Goal: Task Accomplishment & Management: Manage account settings

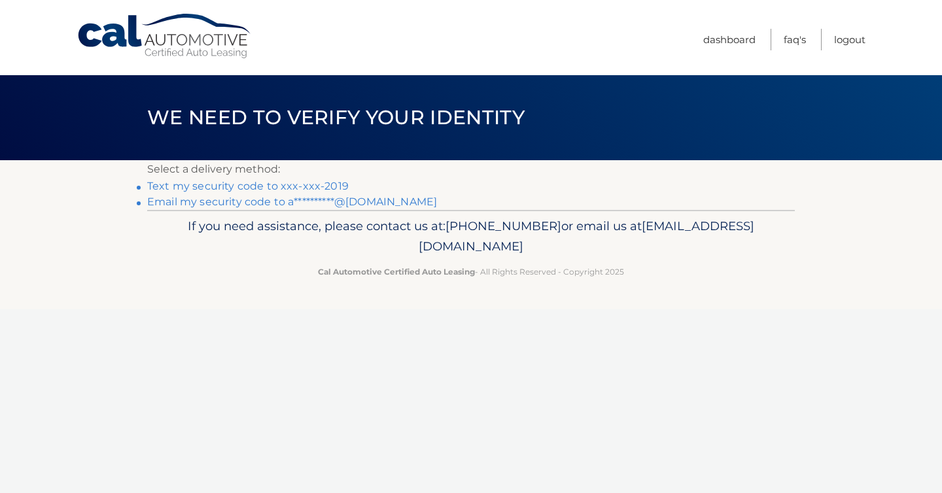
click at [239, 202] on link "**********" at bounding box center [292, 202] width 290 height 12
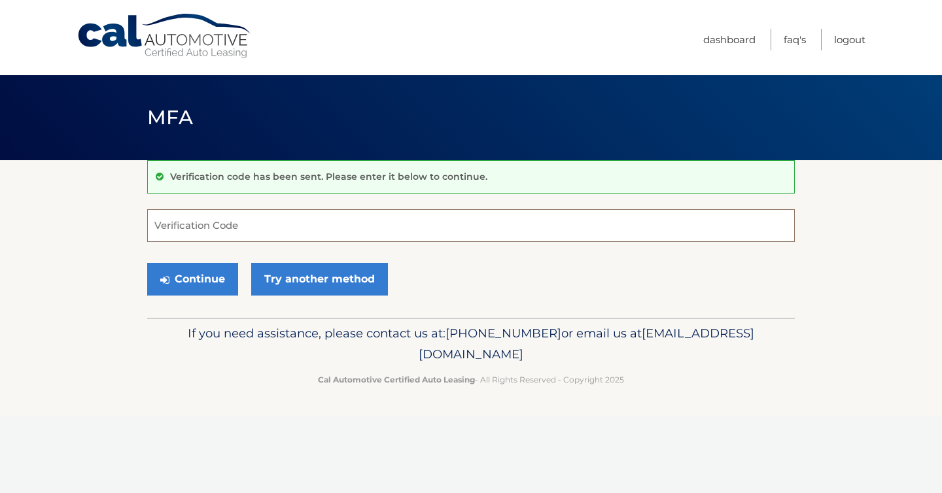
click at [375, 219] on input "Verification Code" at bounding box center [471, 225] width 648 height 33
paste input "497252"
type input "497252"
click at [192, 275] on button "Continue" at bounding box center [192, 279] width 91 height 33
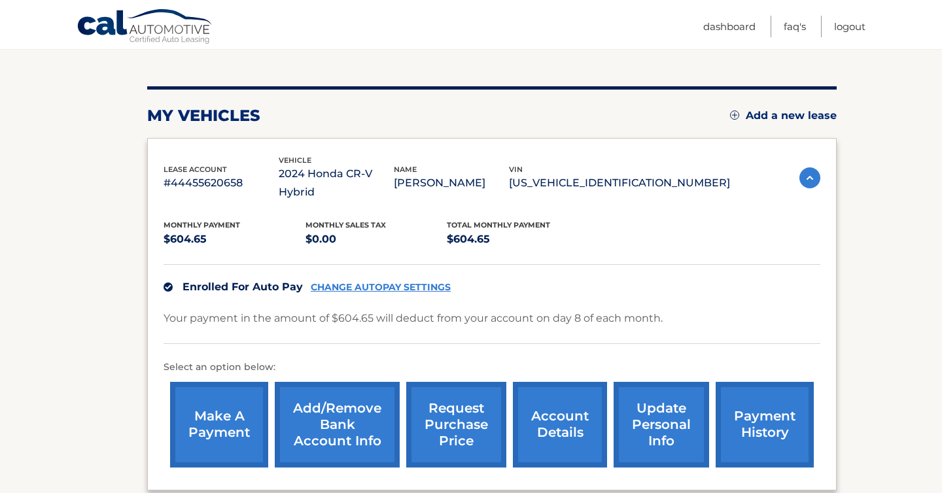
scroll to position [166, 0]
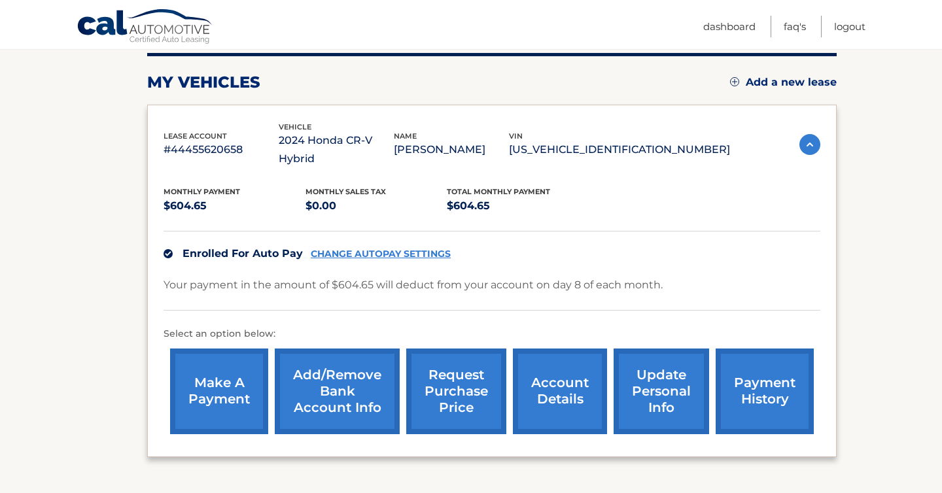
click at [540, 373] on link "account details" at bounding box center [560, 392] width 94 height 86
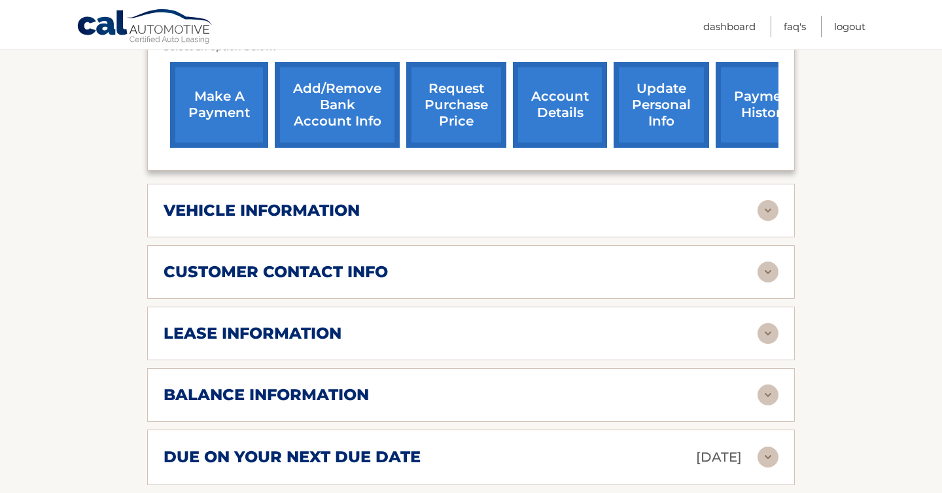
scroll to position [497, 0]
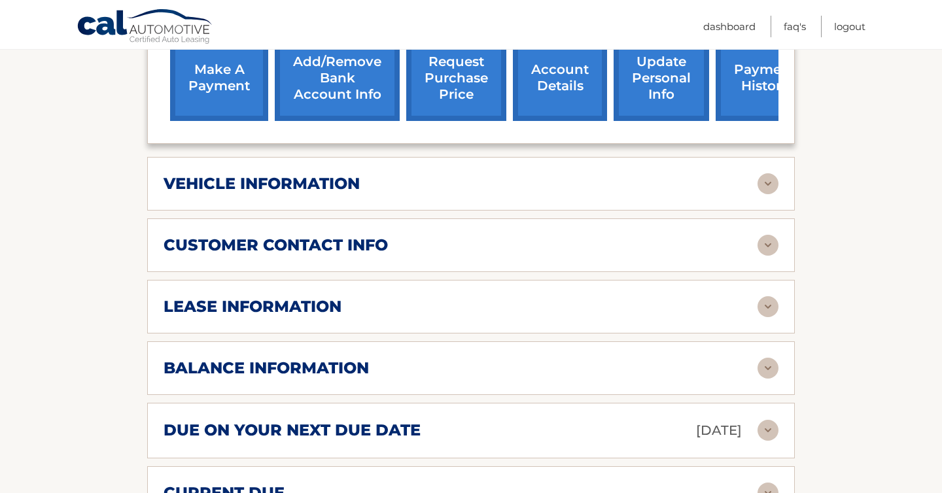
click at [769, 309] on img at bounding box center [768, 306] width 21 height 21
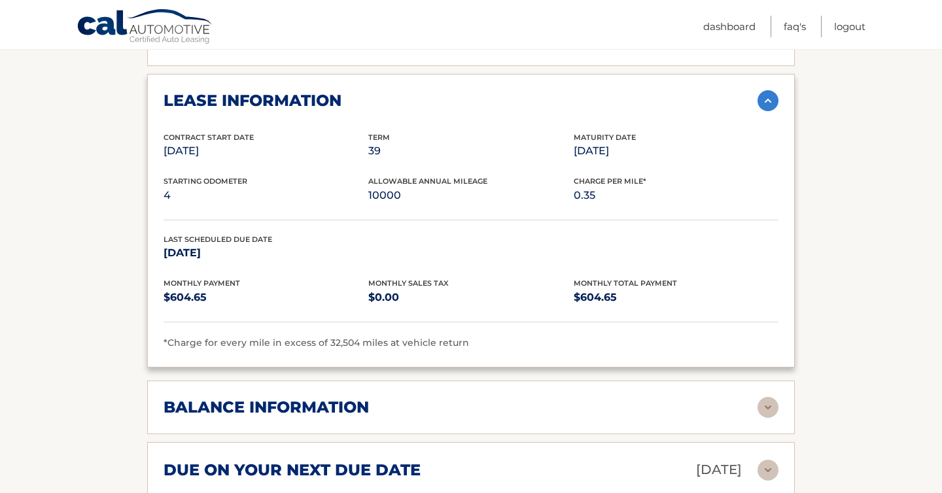
scroll to position [841, 0]
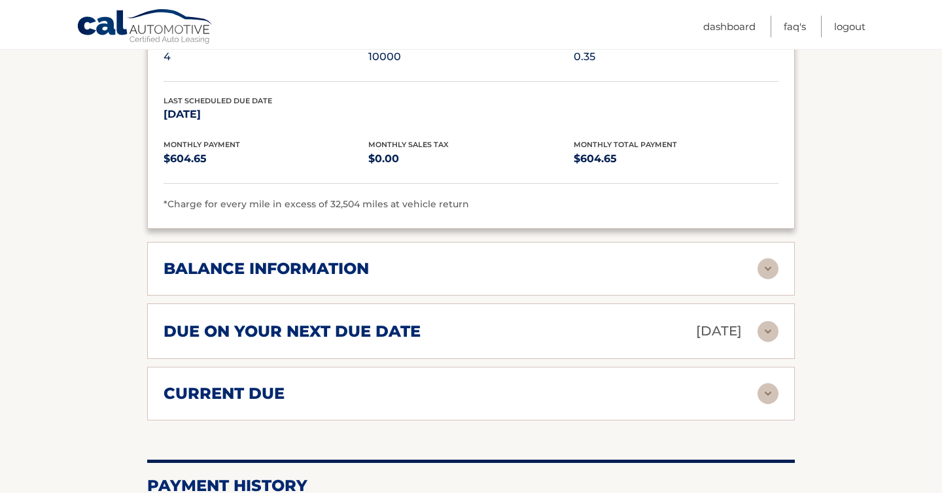
click at [767, 268] on img at bounding box center [768, 268] width 21 height 21
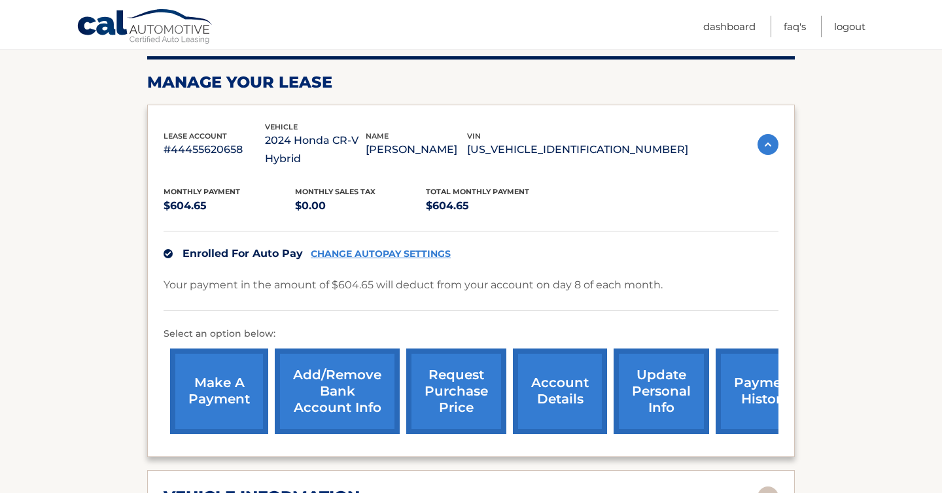
scroll to position [243, 0]
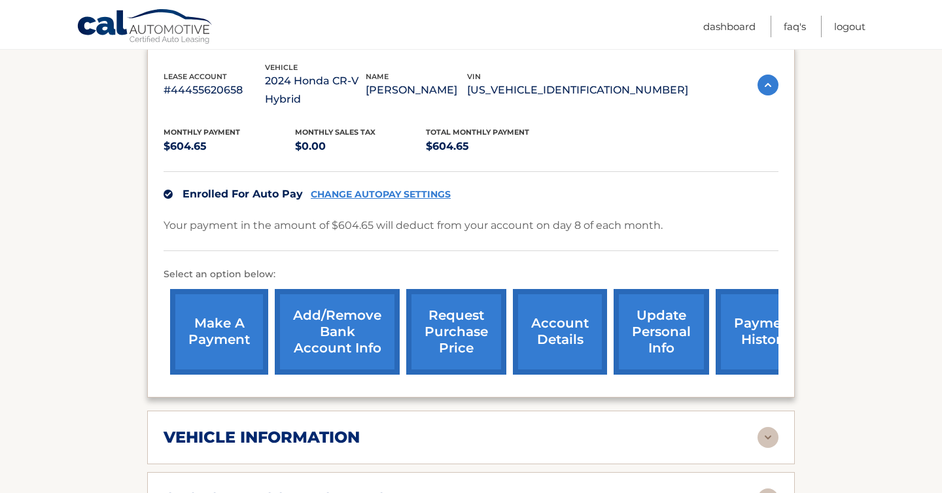
click at [470, 335] on link "request purchase price" at bounding box center [456, 332] width 100 height 86
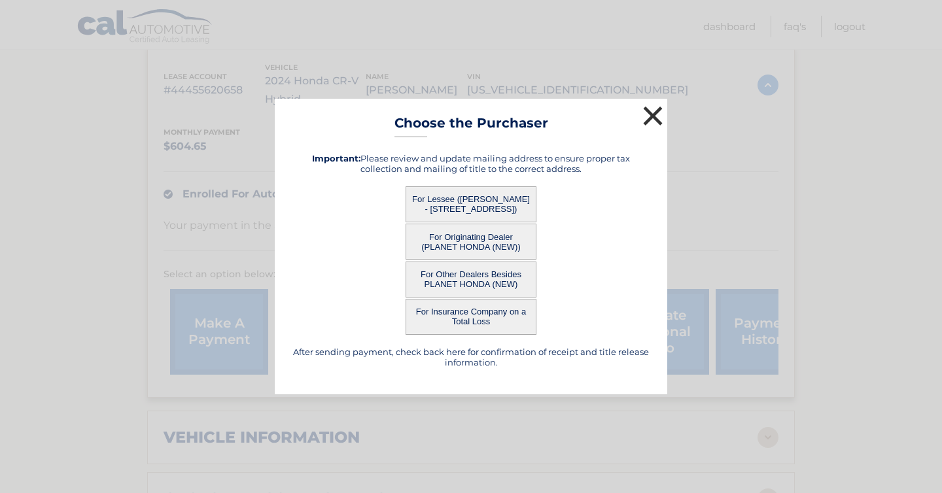
click at [651, 115] on button "×" at bounding box center [653, 116] width 26 height 26
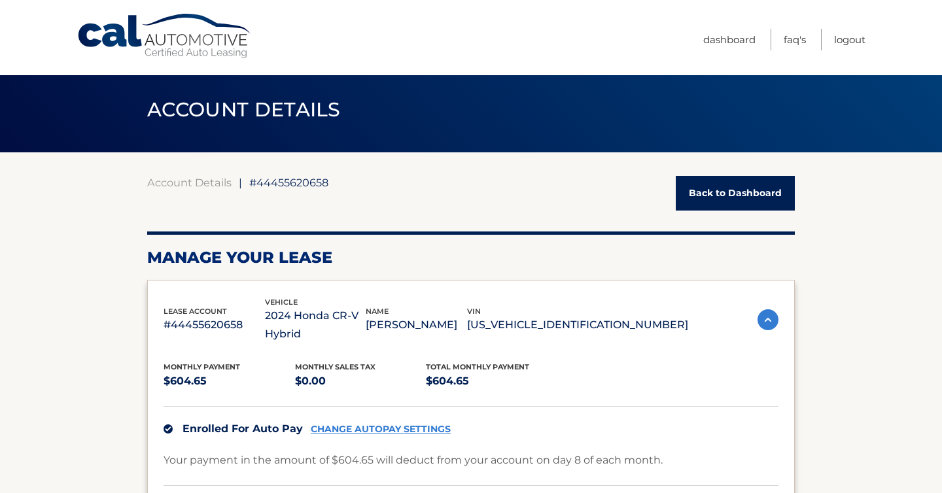
scroll to position [0, 0]
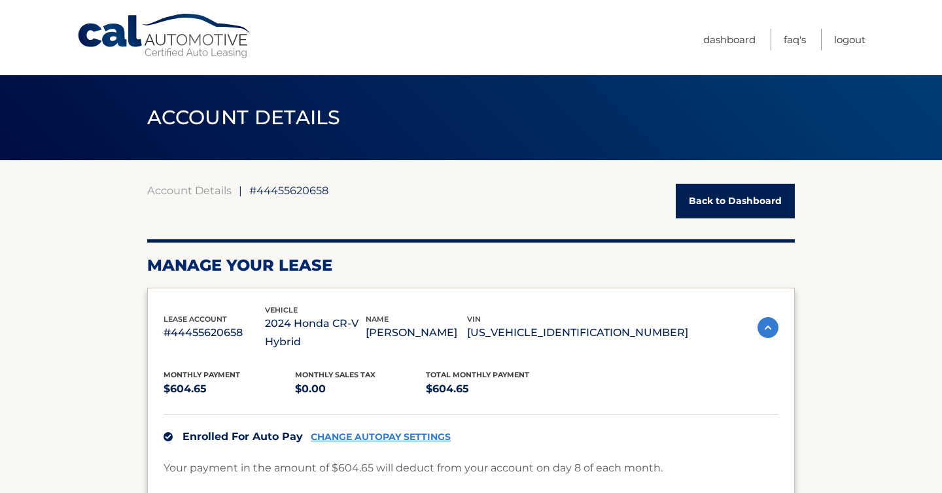
click at [703, 205] on link "Back to Dashboard" at bounding box center [735, 201] width 119 height 35
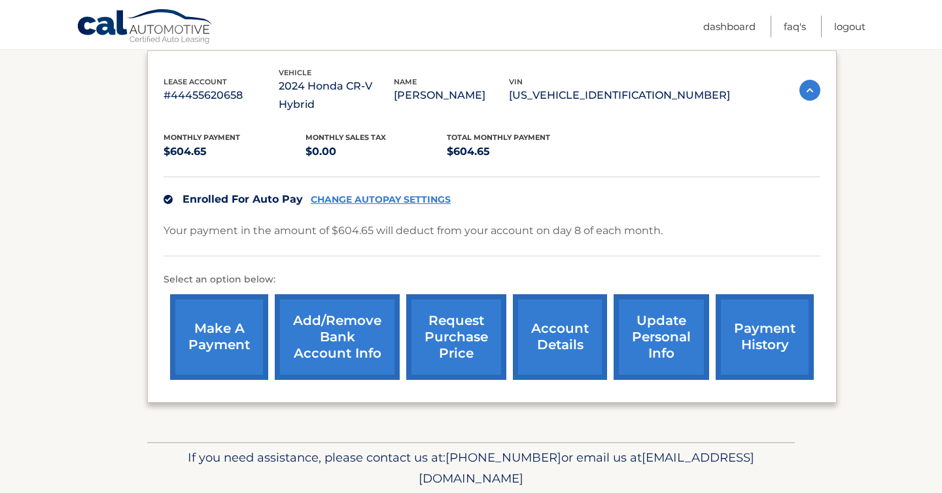
scroll to position [250, 0]
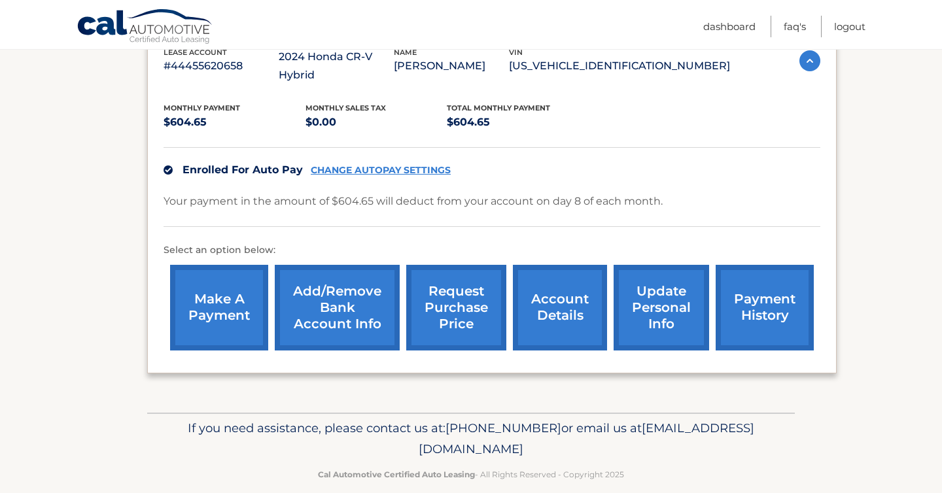
click at [540, 295] on link "account details" at bounding box center [560, 308] width 94 height 86
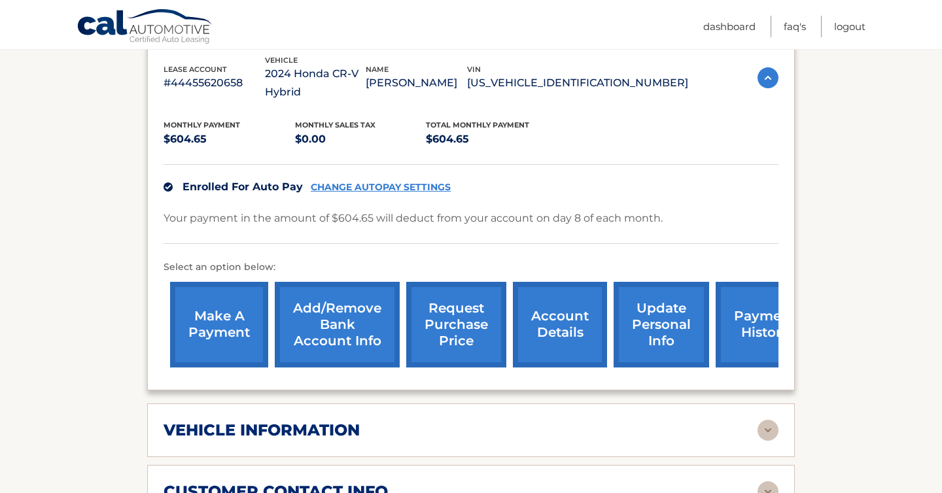
scroll to position [431, 0]
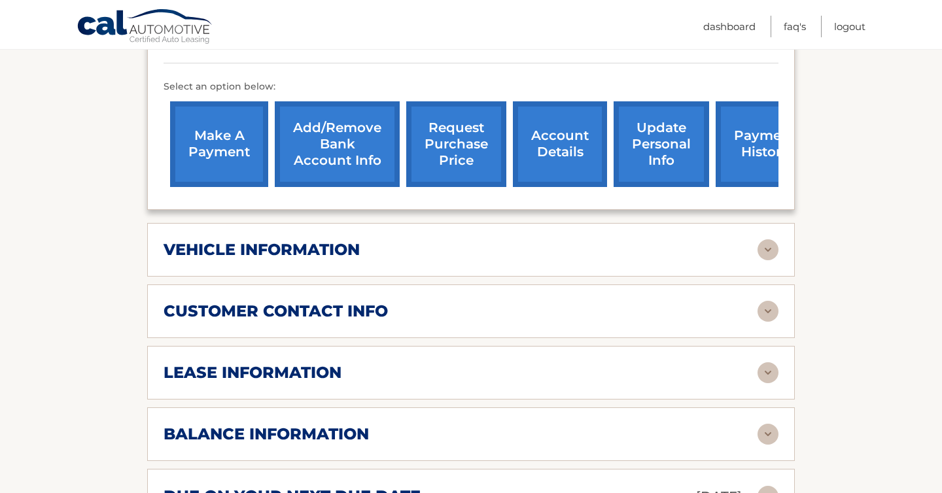
click at [432, 315] on div "customer contact info" at bounding box center [461, 312] width 594 height 20
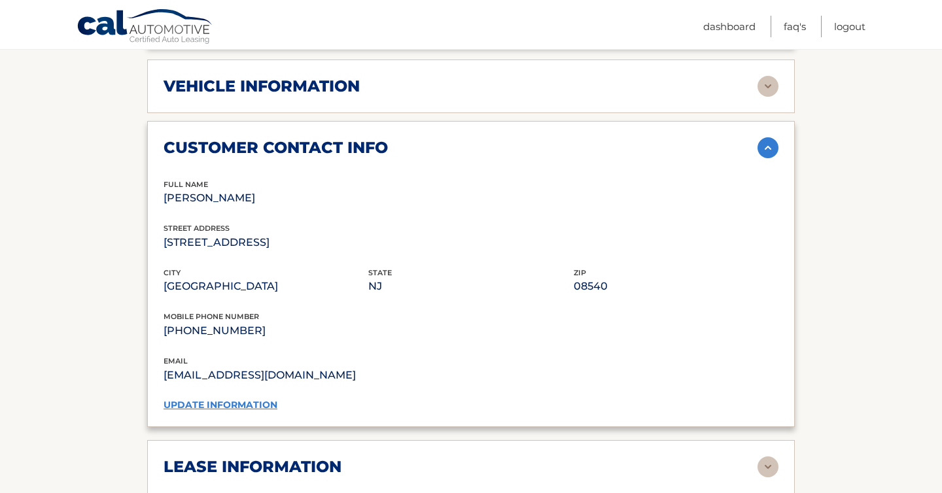
scroll to position [607, 0]
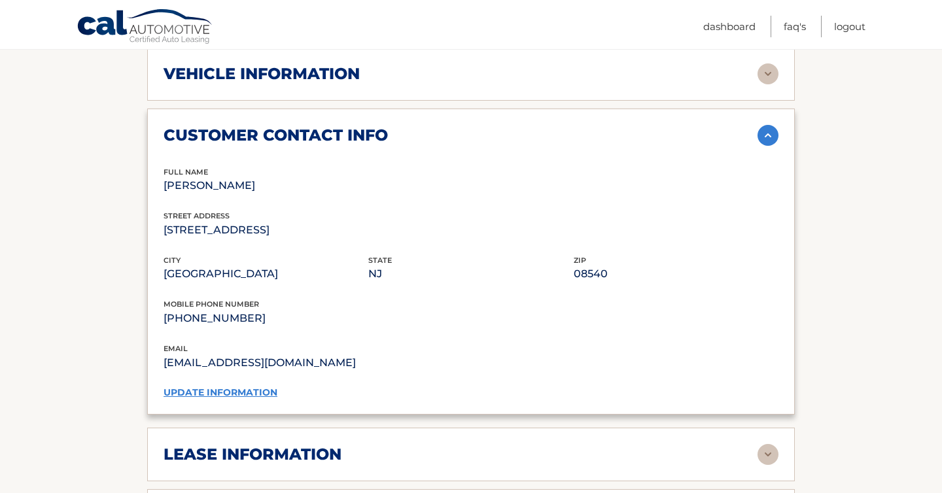
click at [251, 391] on link "update information" at bounding box center [221, 393] width 114 height 12
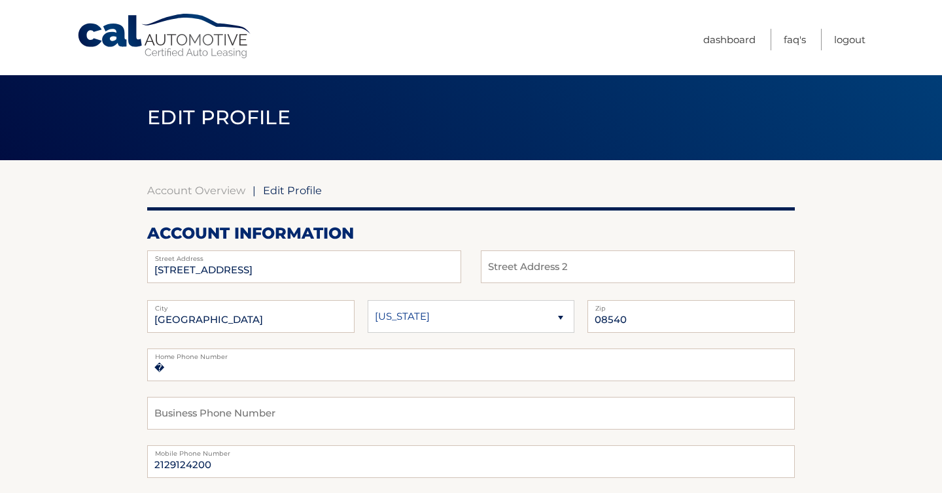
click at [343, 260] on label "Street Address" at bounding box center [304, 256] width 314 height 10
click at [340, 267] on input "202 VARSITY AVE" at bounding box center [304, 267] width 314 height 33
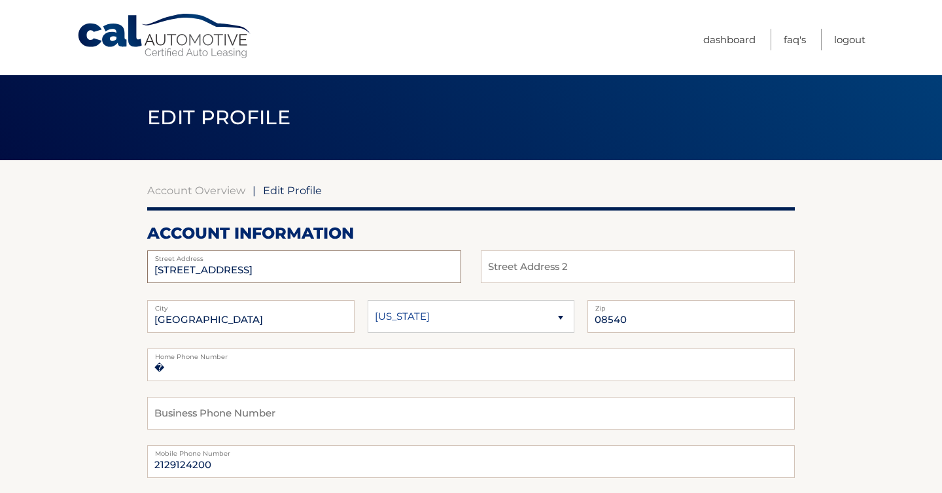
click at [340, 267] on input "202 VARSITY AVE" at bounding box center [304, 267] width 314 height 33
type input "75 aaron truehart way"
click at [275, 313] on input "PRINCETON" at bounding box center [250, 316] width 207 height 33
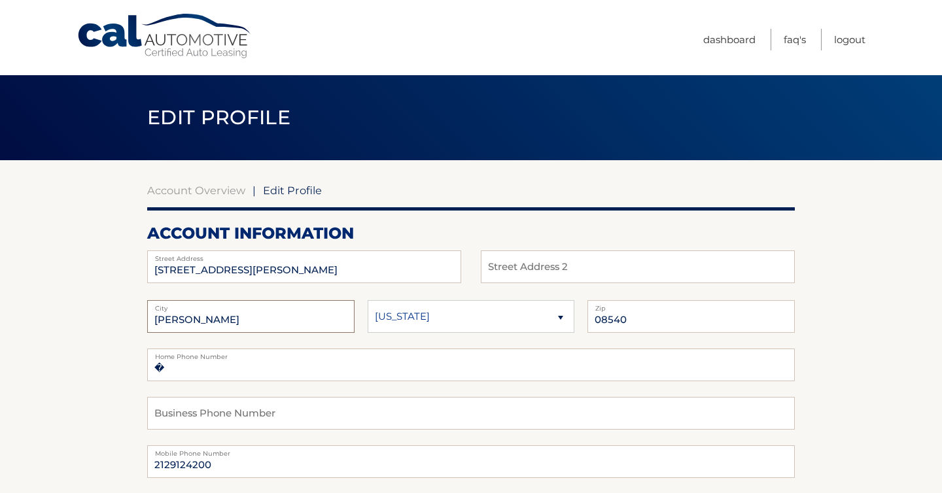
type input "Titusville"
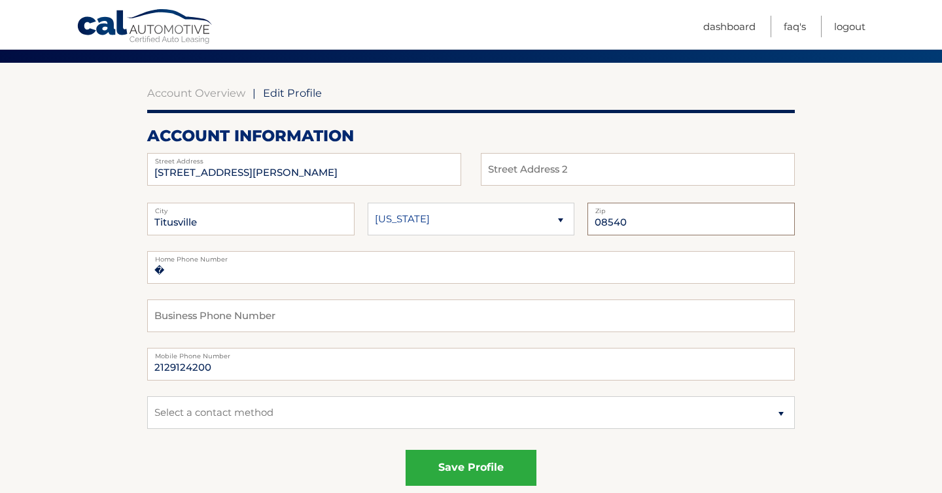
click at [661, 226] on input "08540" at bounding box center [691, 219] width 207 height 33
type input "08560"
click at [300, 345] on fieldset "� Home Phone Number Business Phone Number 2129124200 Mobile Phone Number Select…" at bounding box center [471, 348] width 648 height 194
click at [232, 364] on input "2129124200" at bounding box center [471, 364] width 648 height 33
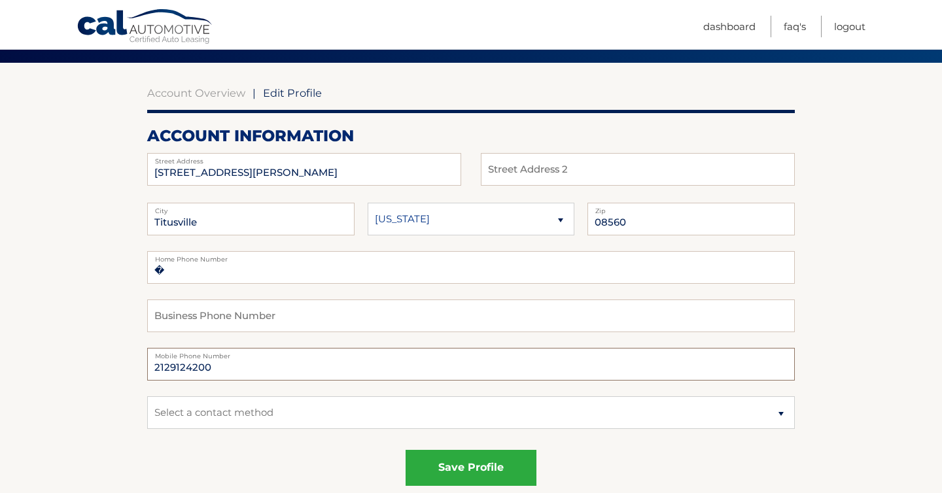
click at [232, 364] on input "2129124200" at bounding box center [471, 364] width 648 height 33
type input "2014862019"
click at [262, 413] on select "Select a contact method Mobile Home" at bounding box center [471, 412] width 648 height 33
select select "1"
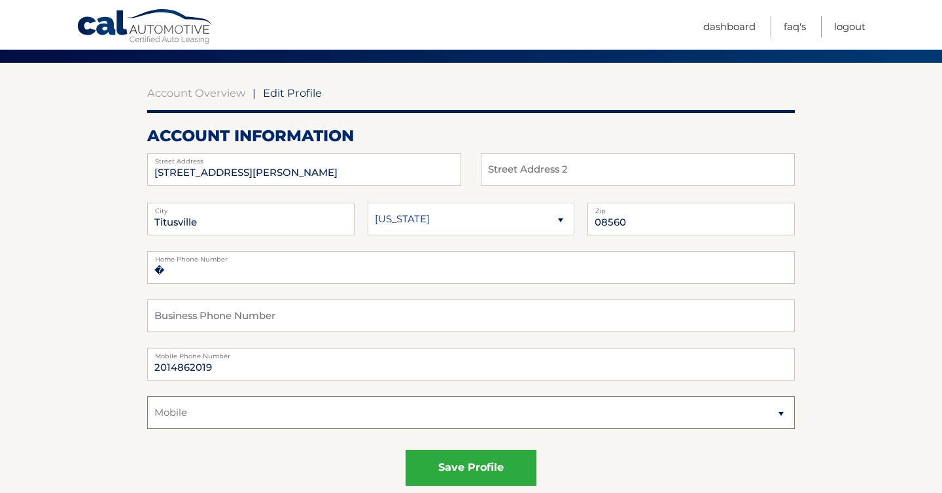
click at [147, 396] on select "Select a contact method Mobile Home" at bounding box center [471, 412] width 648 height 33
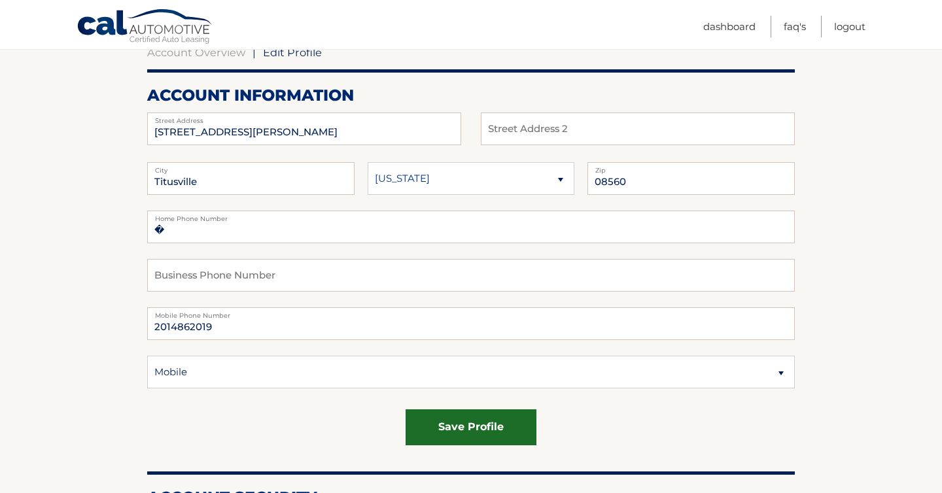
click at [462, 423] on button "save profile" at bounding box center [471, 428] width 131 height 36
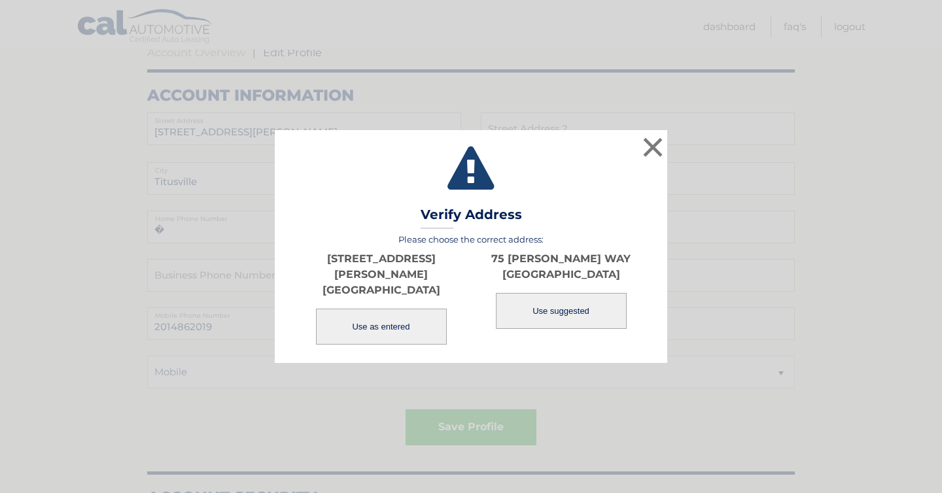
click at [532, 316] on button "Use suggested" at bounding box center [561, 311] width 131 height 36
type input "75 [PERSON_NAME] WAY"
type input "TITUSVILLE"
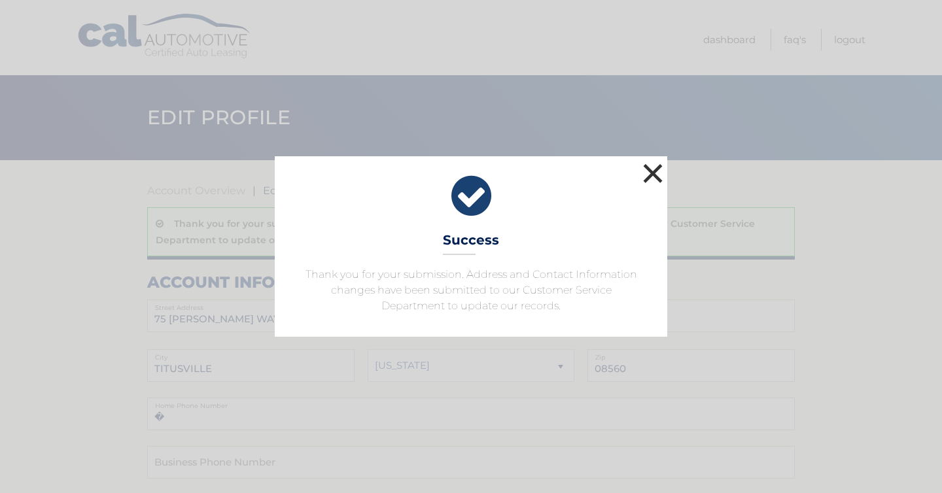
click at [654, 173] on button "×" at bounding box center [653, 173] width 26 height 26
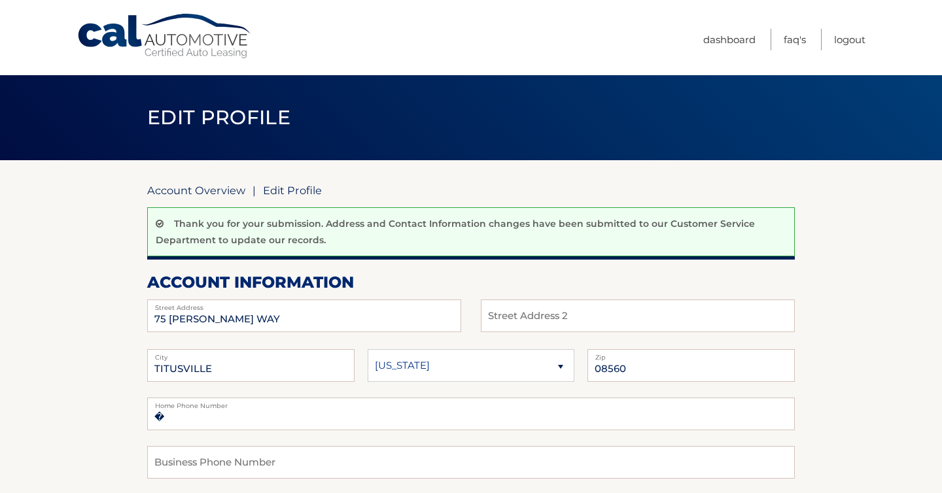
click at [219, 189] on link "Account Overview" at bounding box center [196, 190] width 98 height 13
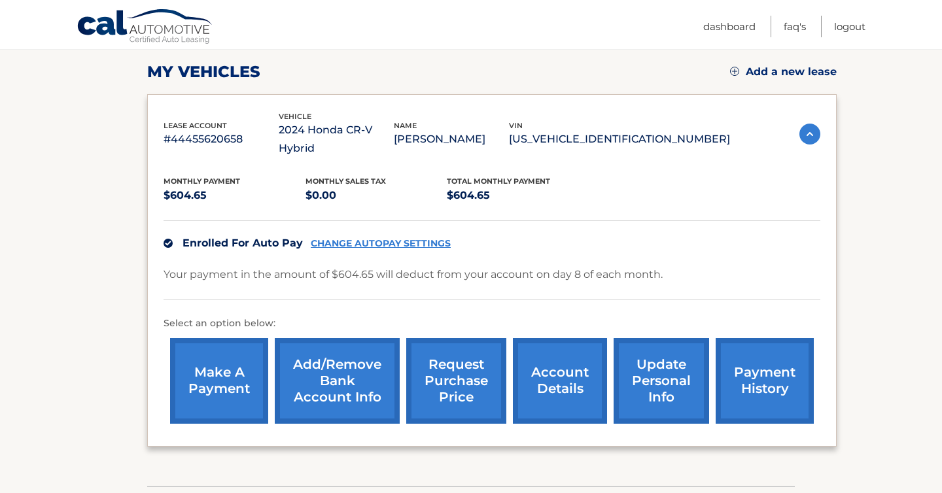
scroll to position [250, 0]
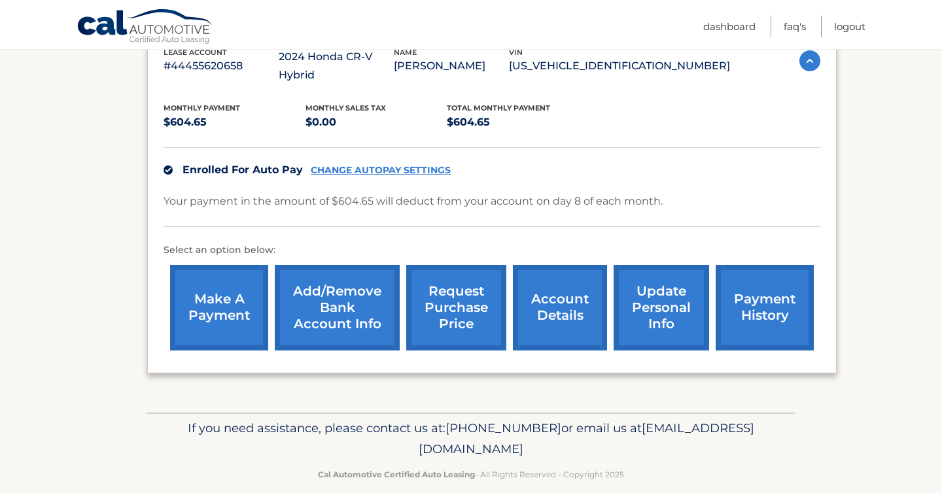
click at [555, 298] on link "account details" at bounding box center [560, 308] width 94 height 86
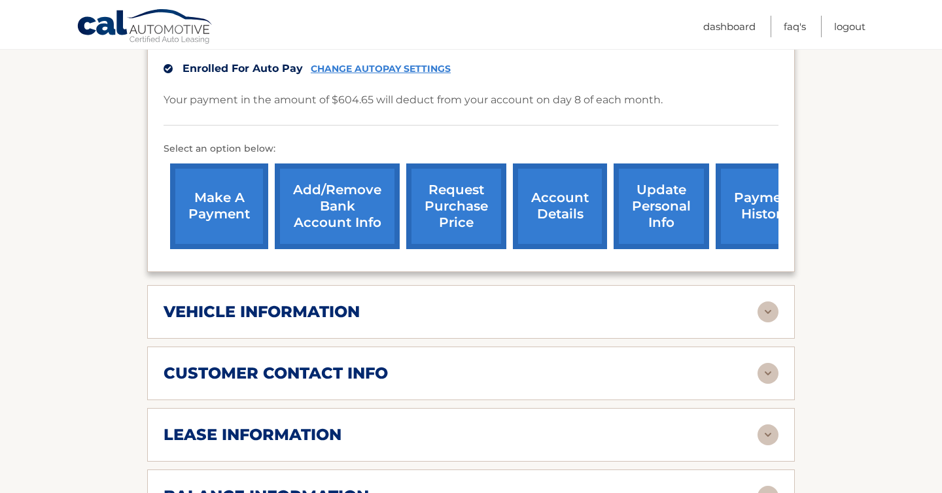
scroll to position [419, 0]
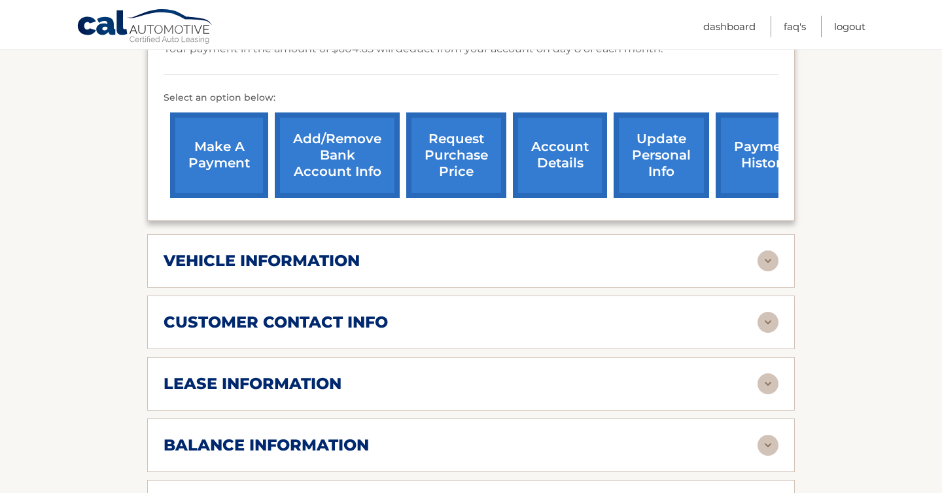
click at [285, 259] on h2 "vehicle information" at bounding box center [262, 261] width 196 height 20
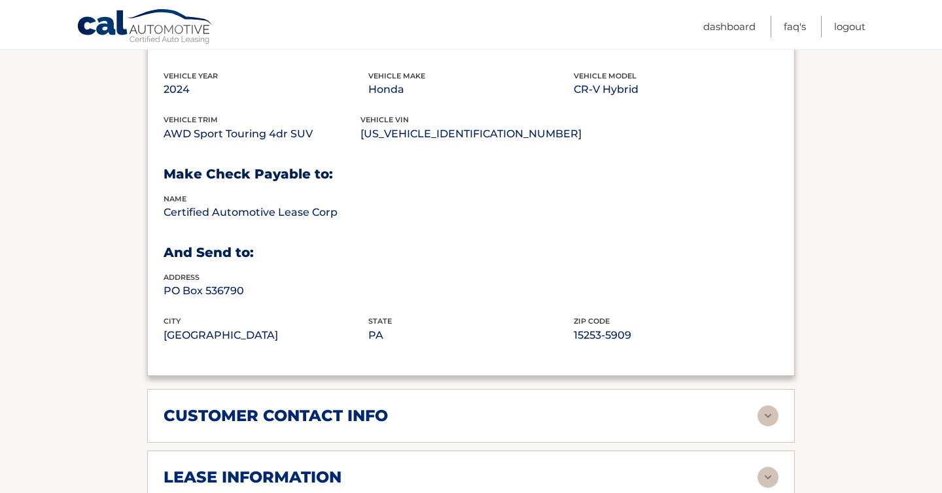
scroll to position [803, 0]
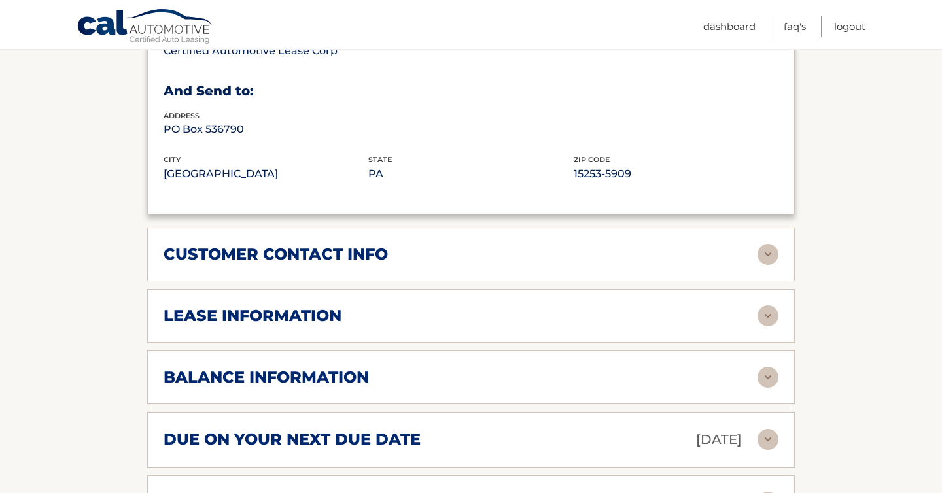
click at [302, 314] on h2 "lease information" at bounding box center [253, 316] width 178 height 20
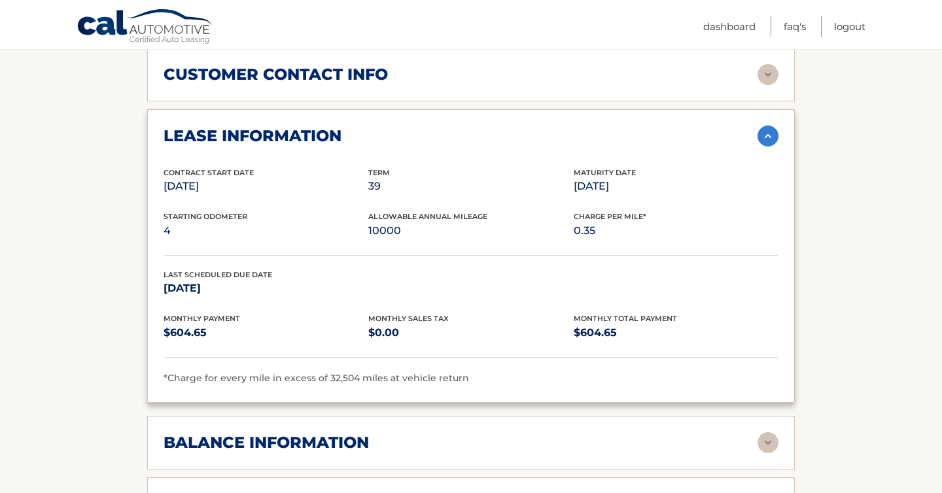
scroll to position [1120, 0]
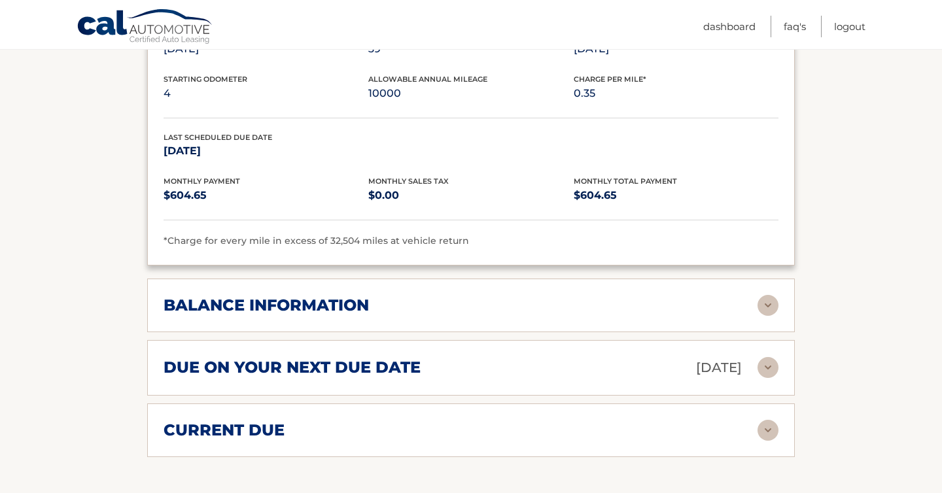
click at [340, 304] on h2 "balance information" at bounding box center [266, 306] width 205 height 20
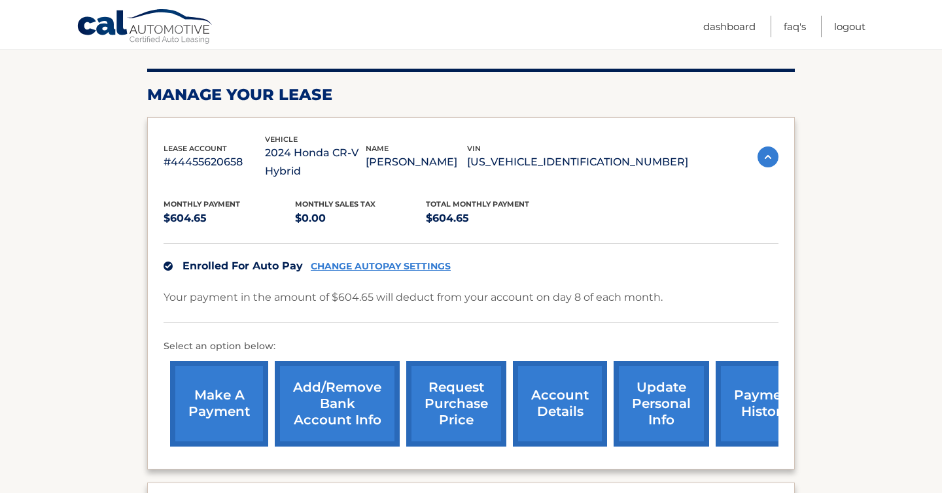
scroll to position [239, 0]
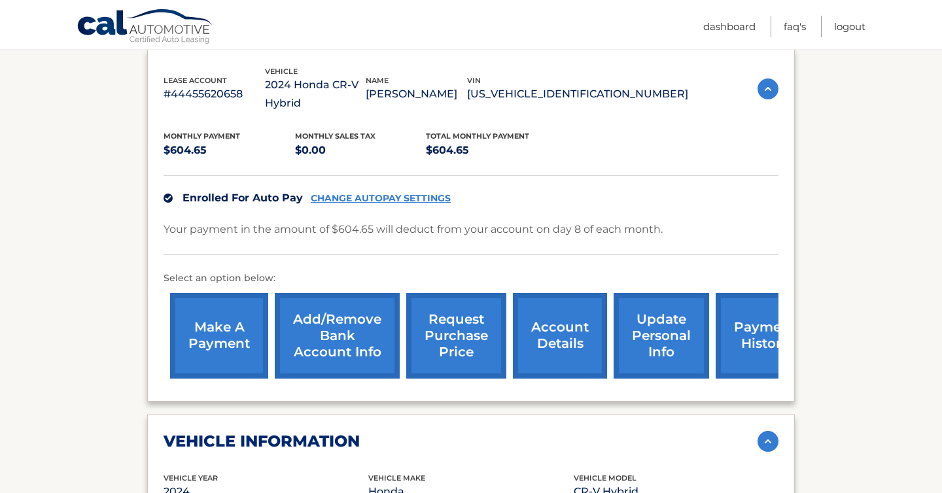
click at [461, 334] on link "request purchase price" at bounding box center [456, 336] width 100 height 86
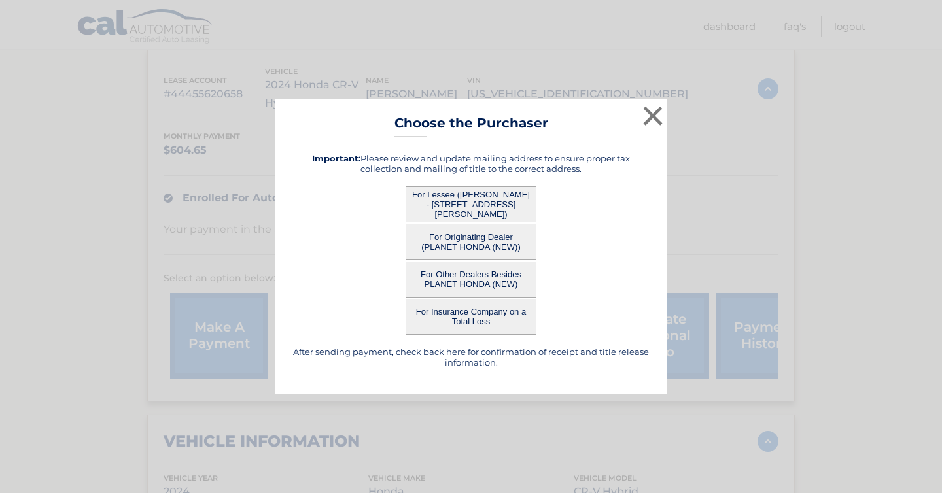
click at [474, 208] on button "For Lessee ([PERSON_NAME] - [STREET_ADDRESS][PERSON_NAME])" at bounding box center [471, 204] width 131 height 36
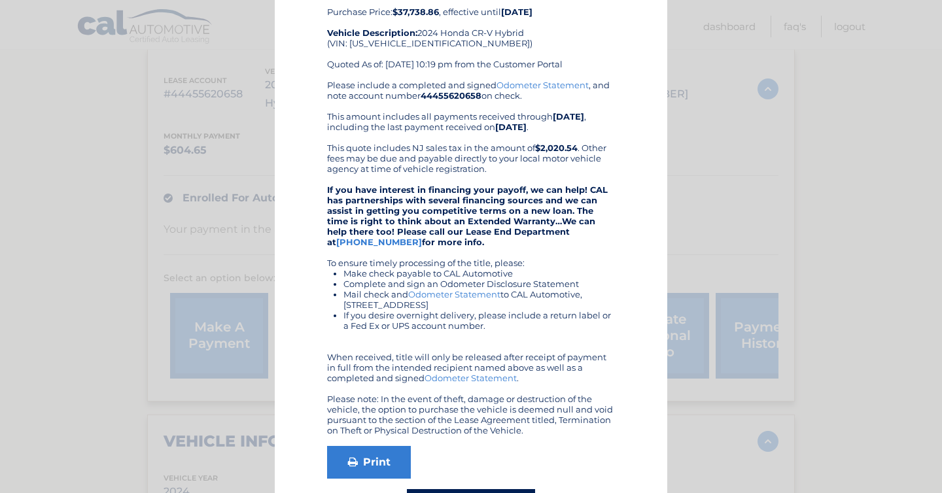
scroll to position [0, 0]
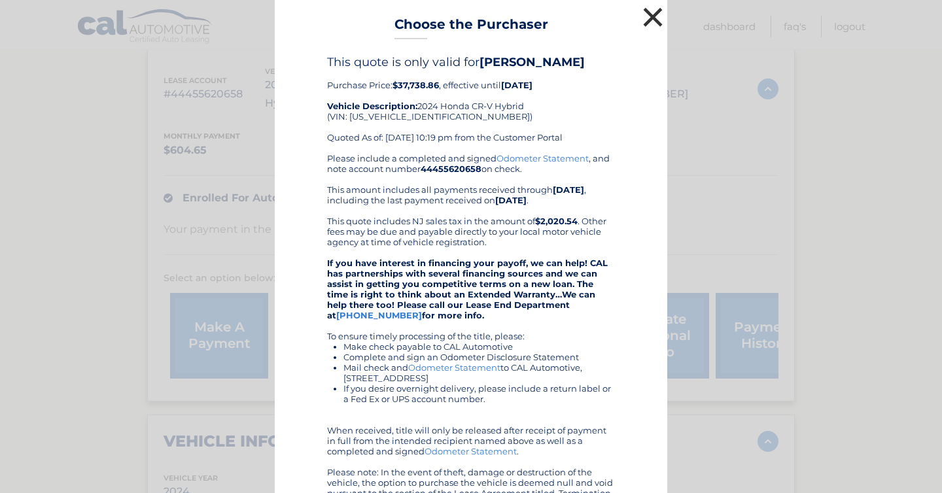
click at [652, 17] on button "×" at bounding box center [653, 17] width 26 height 26
